Goal: Information Seeking & Learning: Learn about a topic

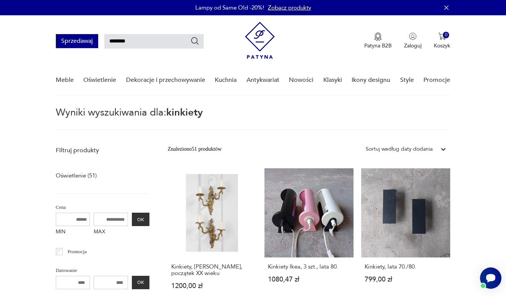
drag, startPoint x: 142, startPoint y: 44, endPoint x: 81, endPoint y: 45, distance: 61.2
click at [81, 45] on div "Sprzedawaj ********" at bounding box center [130, 41] width 148 height 14
type input "*"
type input "*****"
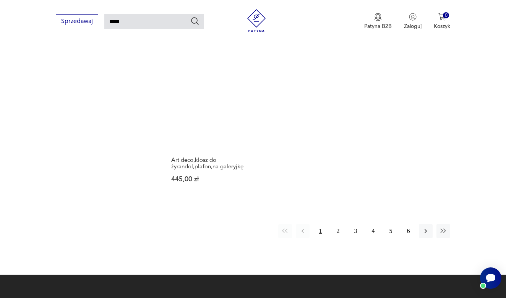
scroll to position [867, 0]
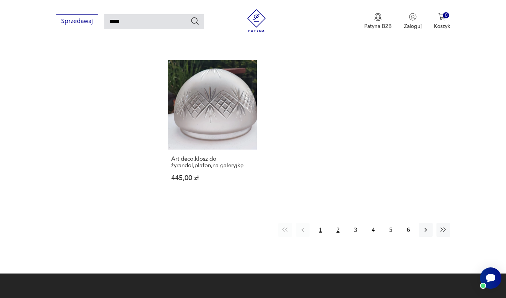
click at [339, 237] on button "2" at bounding box center [338, 230] width 14 height 14
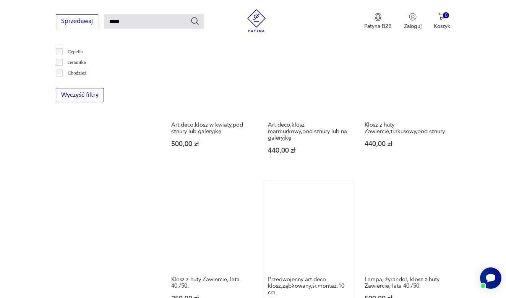
scroll to position [462, 0]
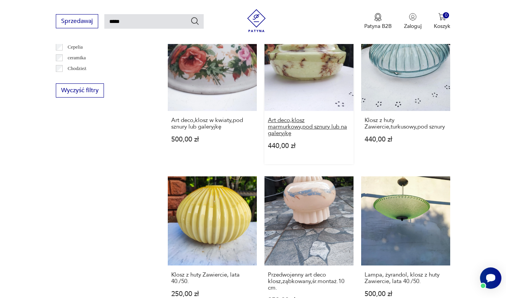
click at [295, 136] on h3 "Art deco,klosz marmurkowy,pod sznury lub na galeryjkę" at bounding box center [309, 126] width 82 height 19
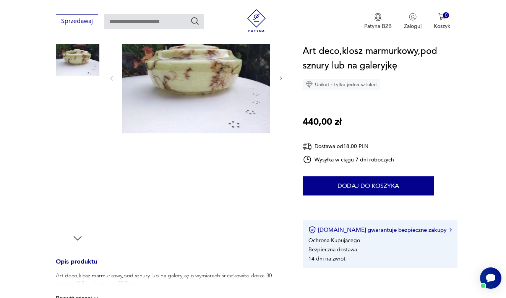
click at [76, 110] on img at bounding box center [78, 108] width 44 height 44
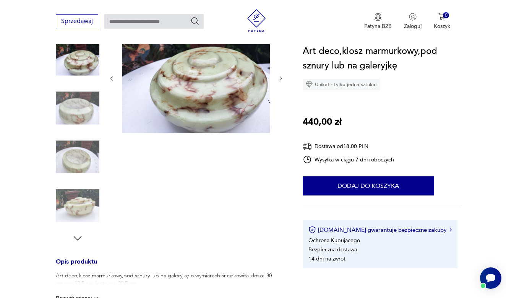
click at [74, 119] on img at bounding box center [78, 108] width 44 height 44
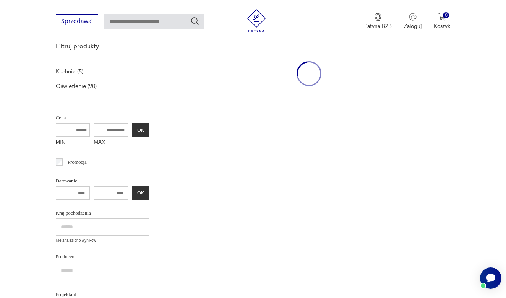
type input "*****"
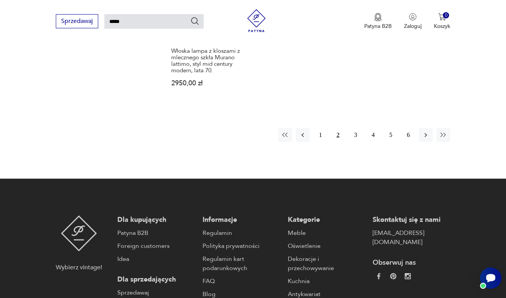
scroll to position [1040, 0]
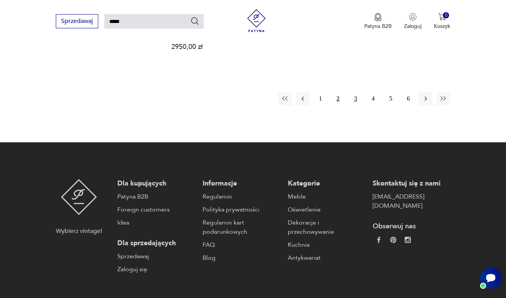
click at [356, 105] on button "3" at bounding box center [356, 99] width 14 height 14
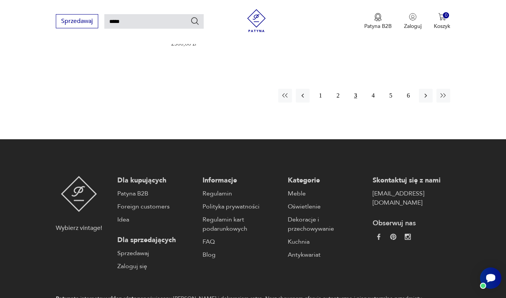
scroll to position [1065, 0]
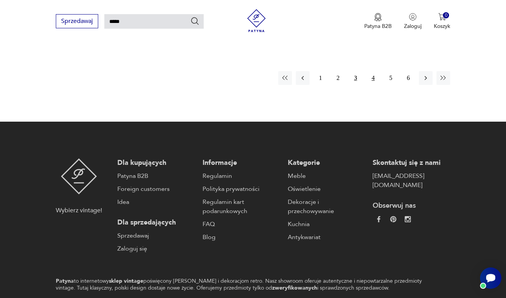
click at [376, 85] on button "4" at bounding box center [373, 78] width 14 height 14
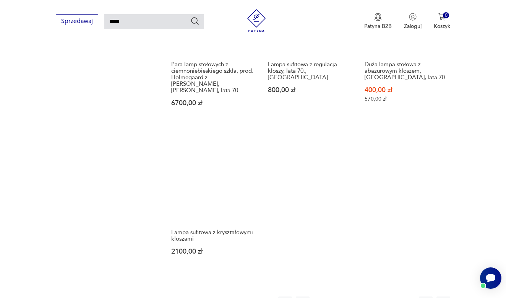
scroll to position [891, 0]
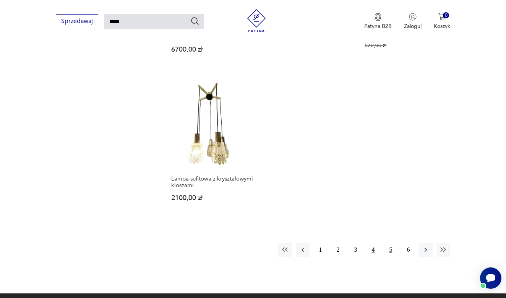
click at [390, 256] on button "5" at bounding box center [391, 250] width 14 height 14
